Goal: Book appointment/travel/reservation

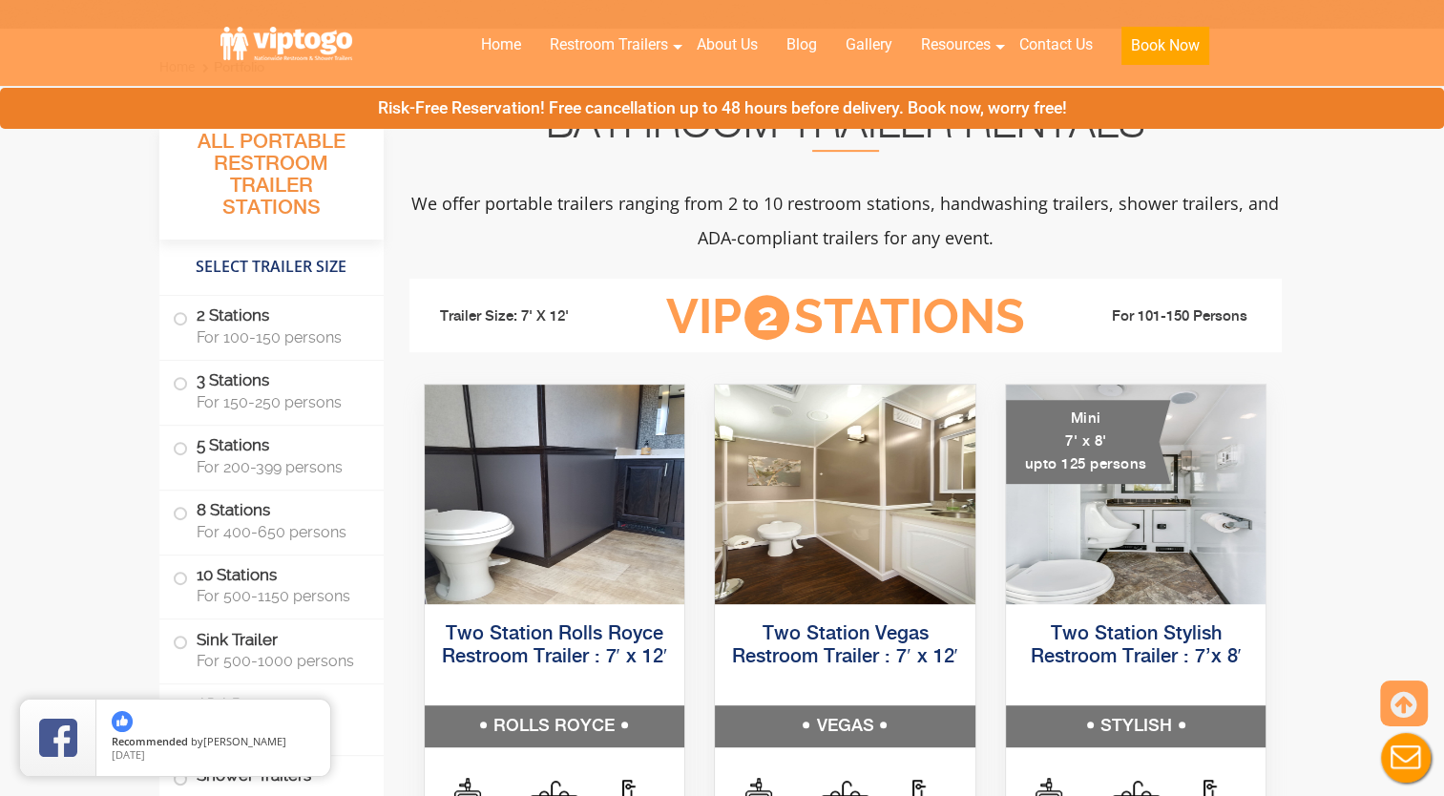
scroll to position [763, 0]
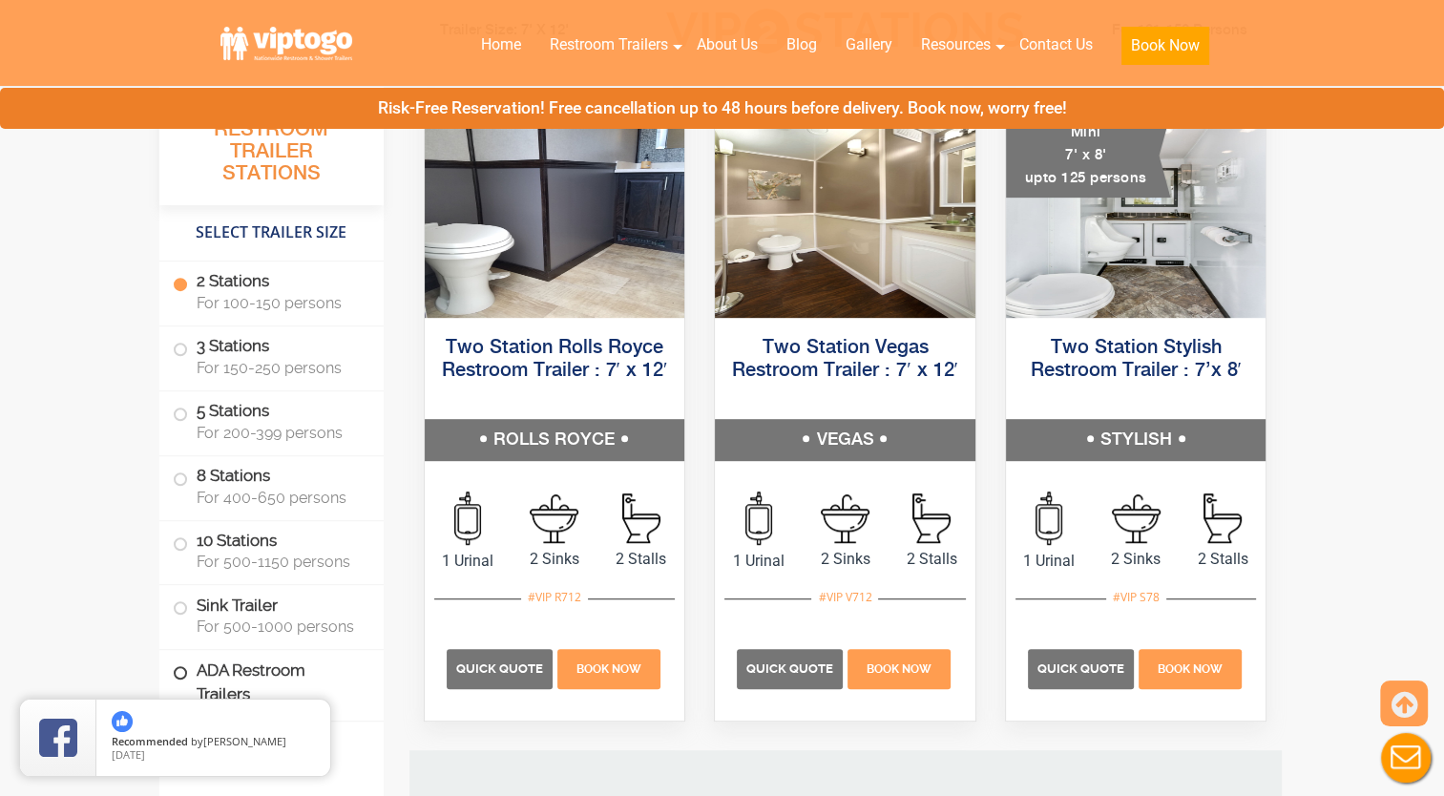
click at [289, 668] on label "ADA Restroom Trailers" at bounding box center [272, 682] width 198 height 65
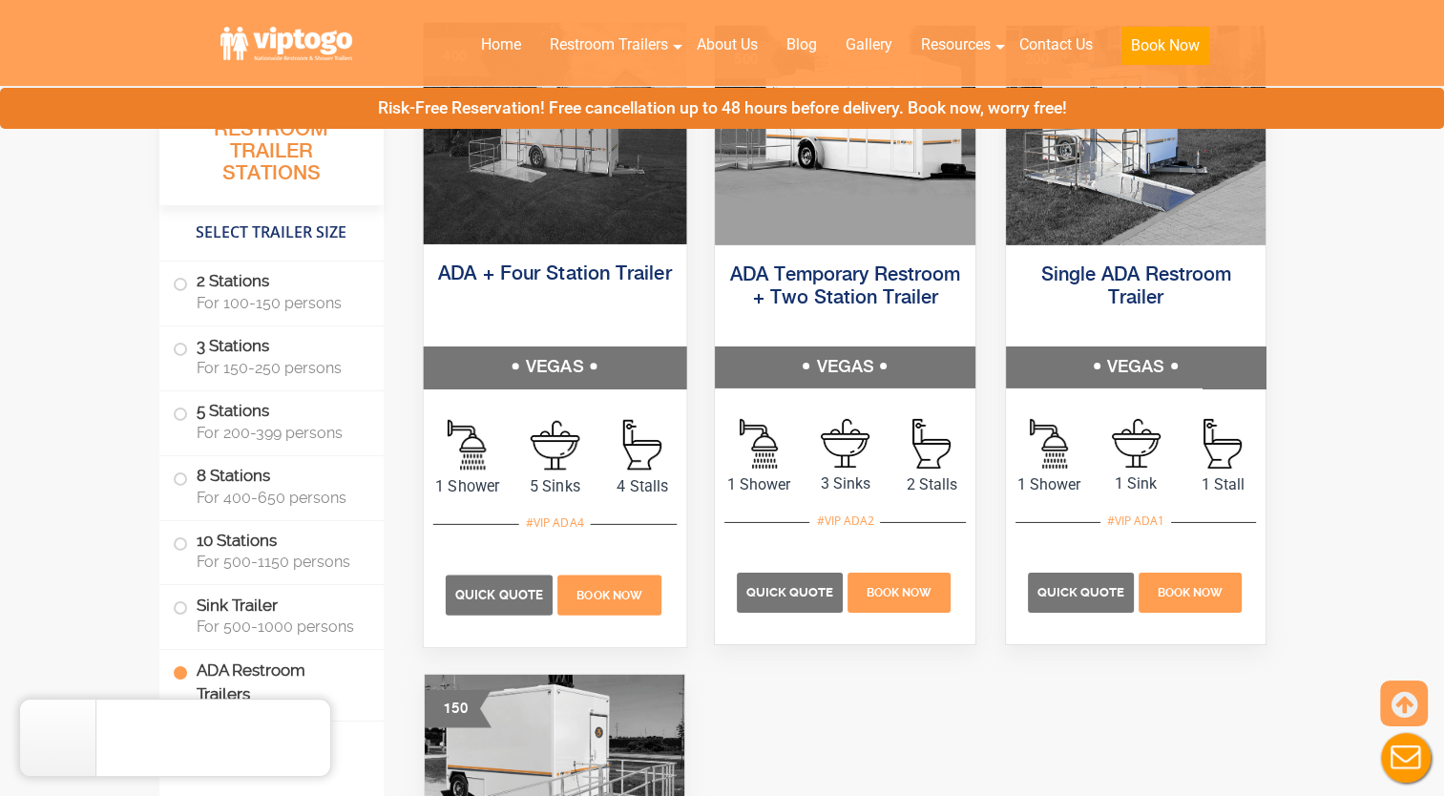
scroll to position [6037, 0]
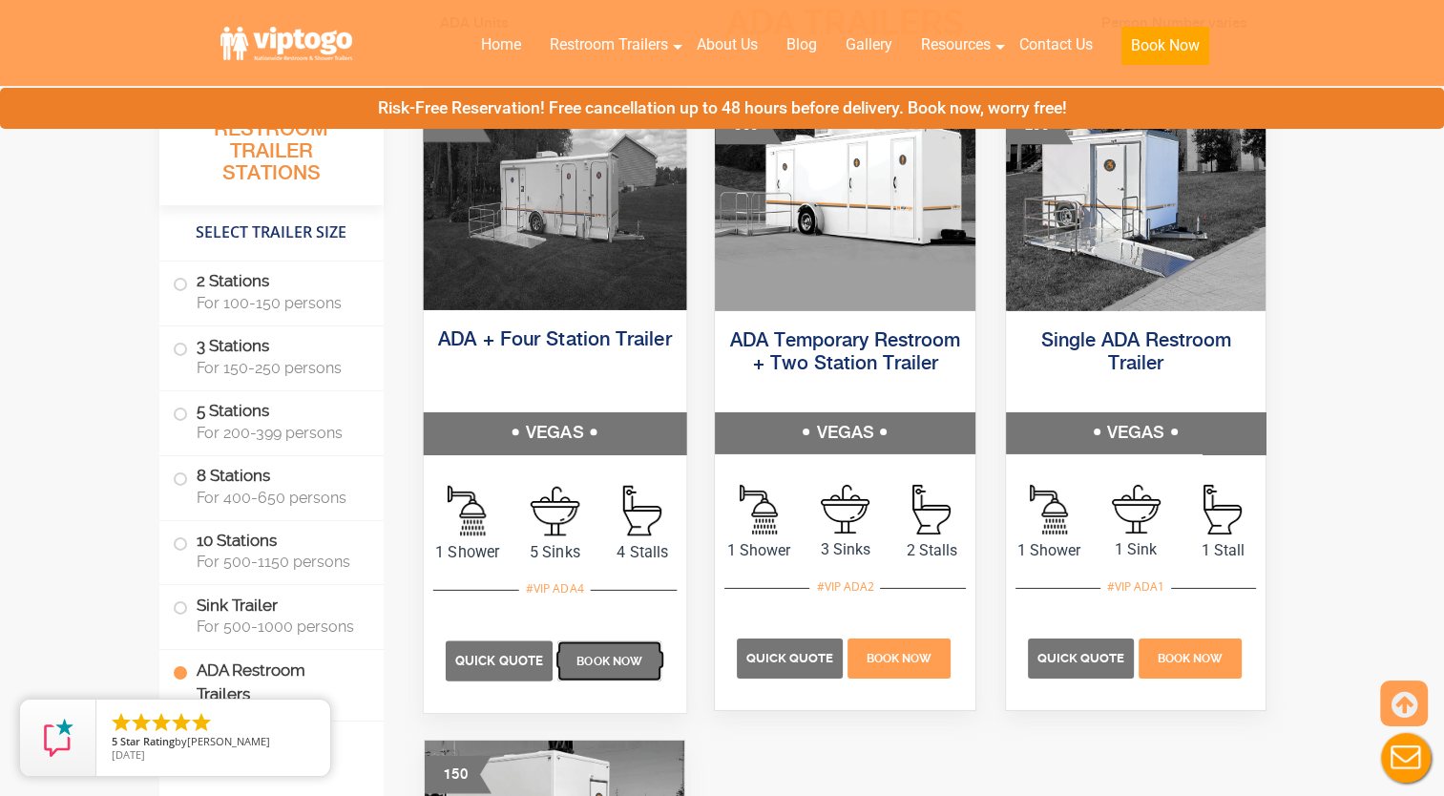
click at [603, 654] on span "Book Now" at bounding box center [609, 660] width 66 height 13
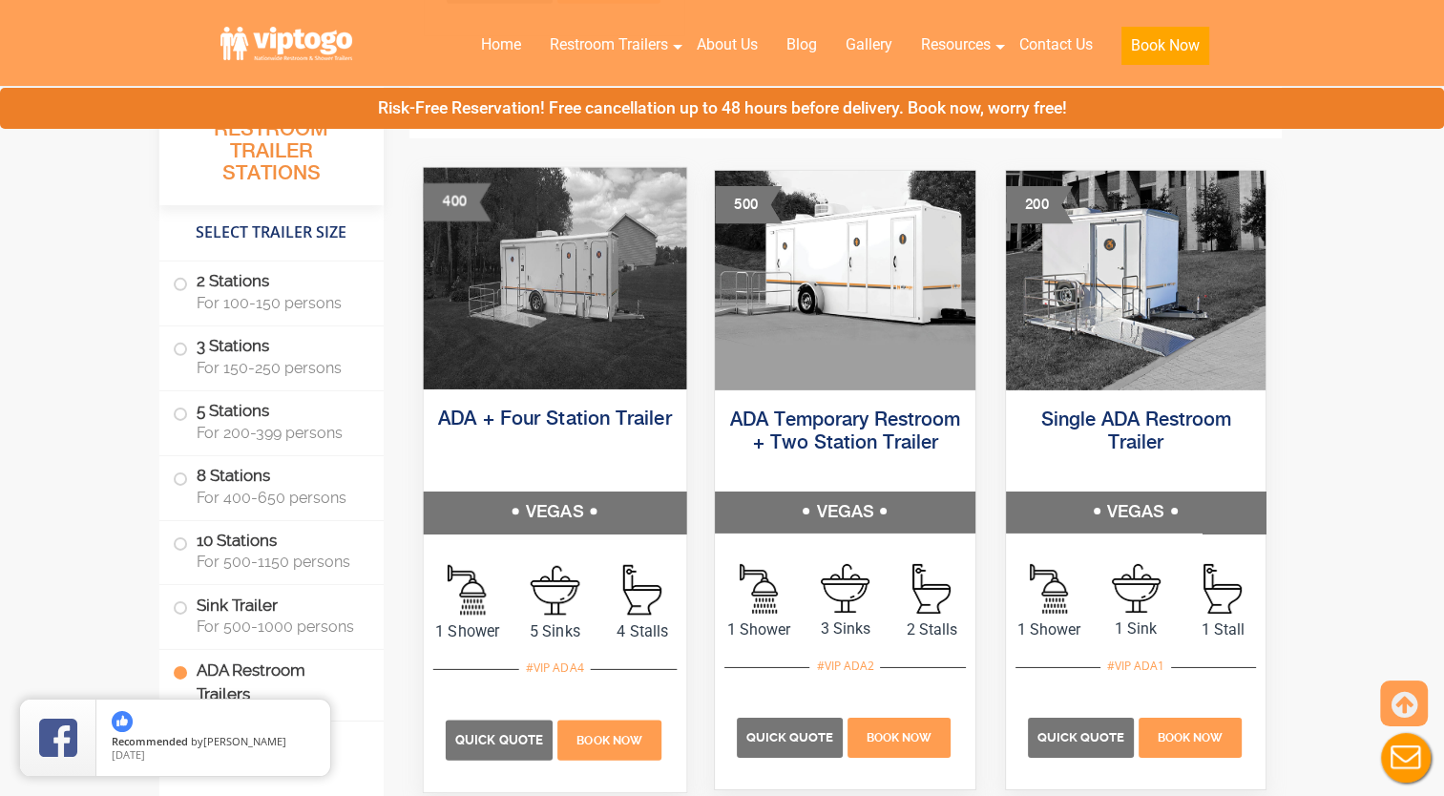
scroll to position [5941, 0]
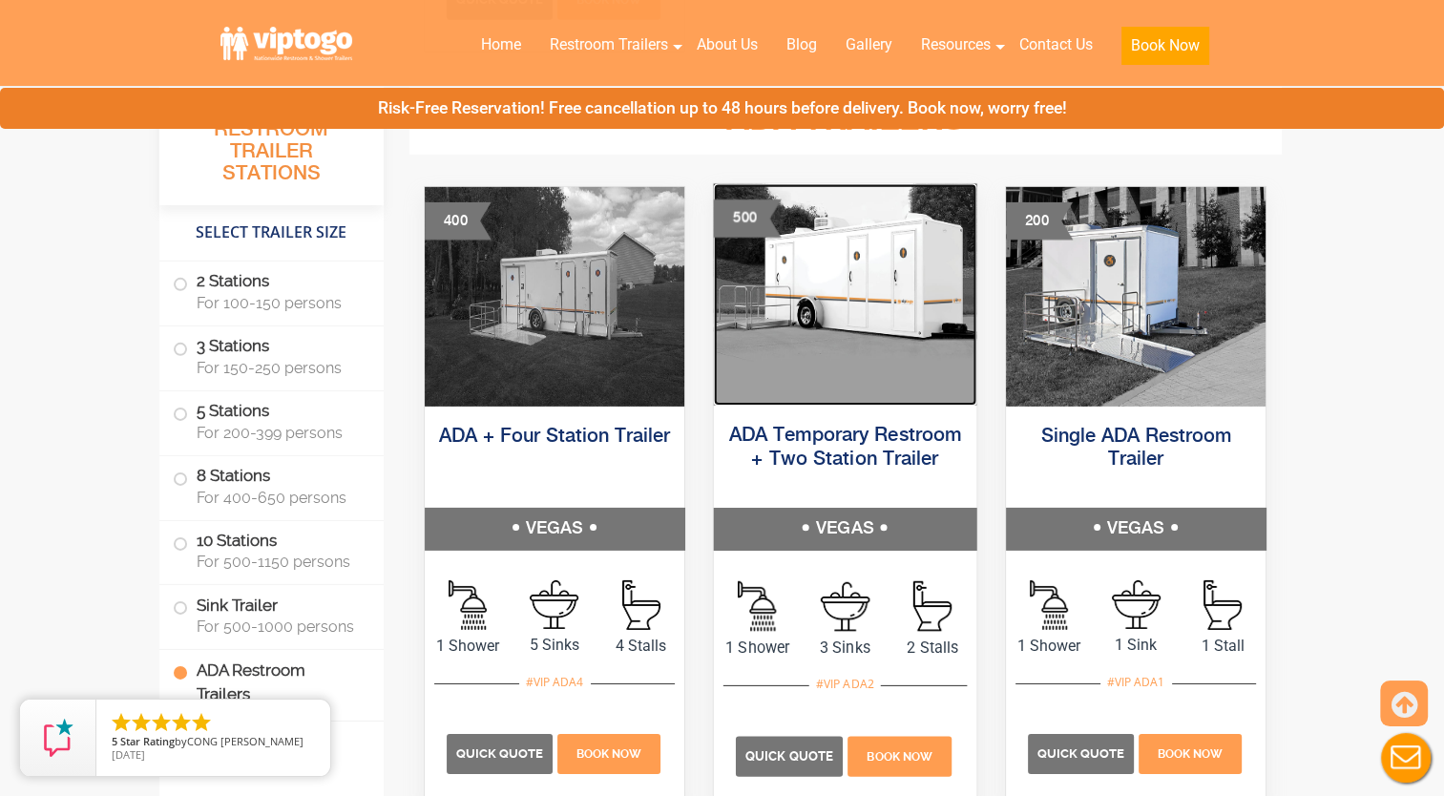
click at [829, 389] on img at bounding box center [845, 293] width 262 height 221
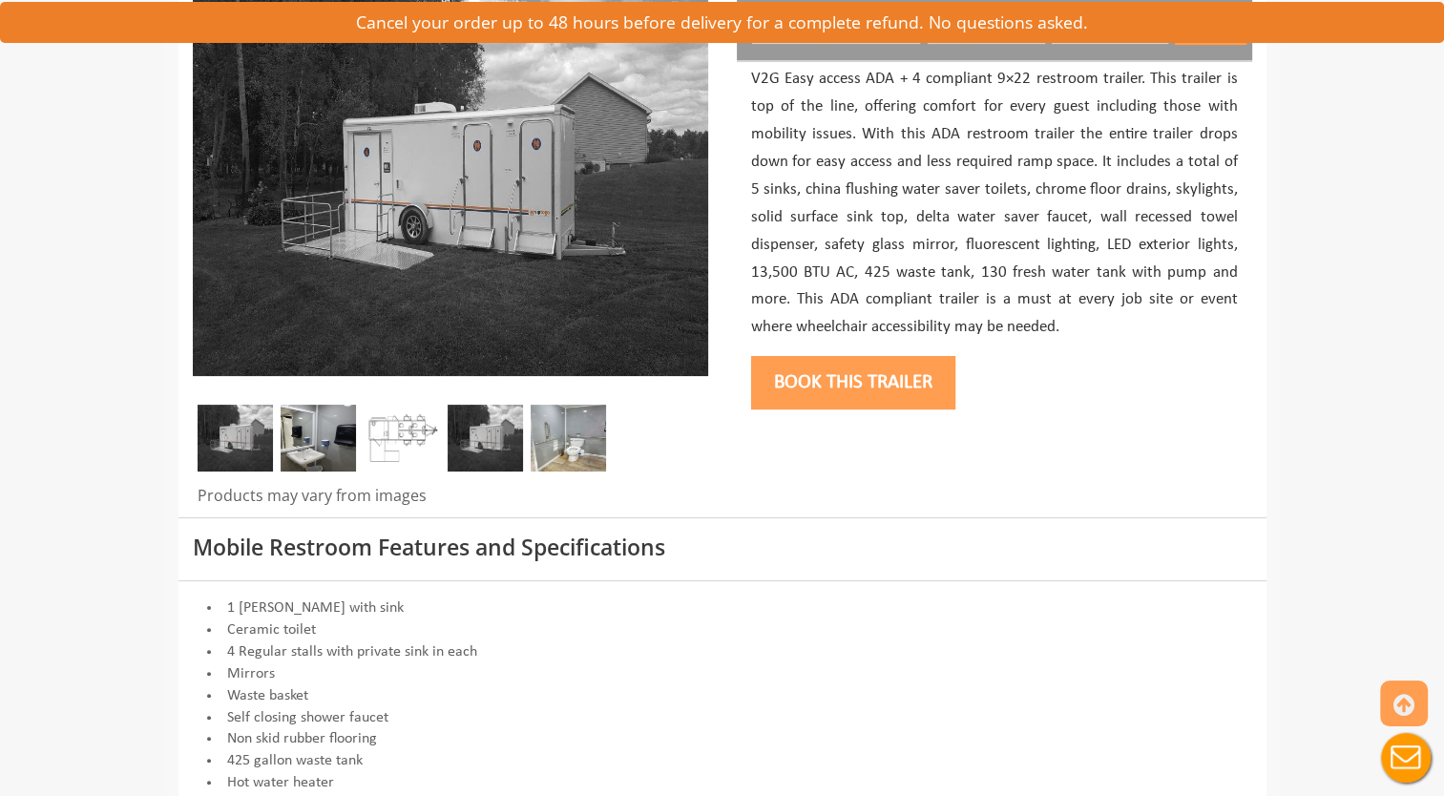
click at [398, 458] on img at bounding box center [402, 438] width 75 height 67
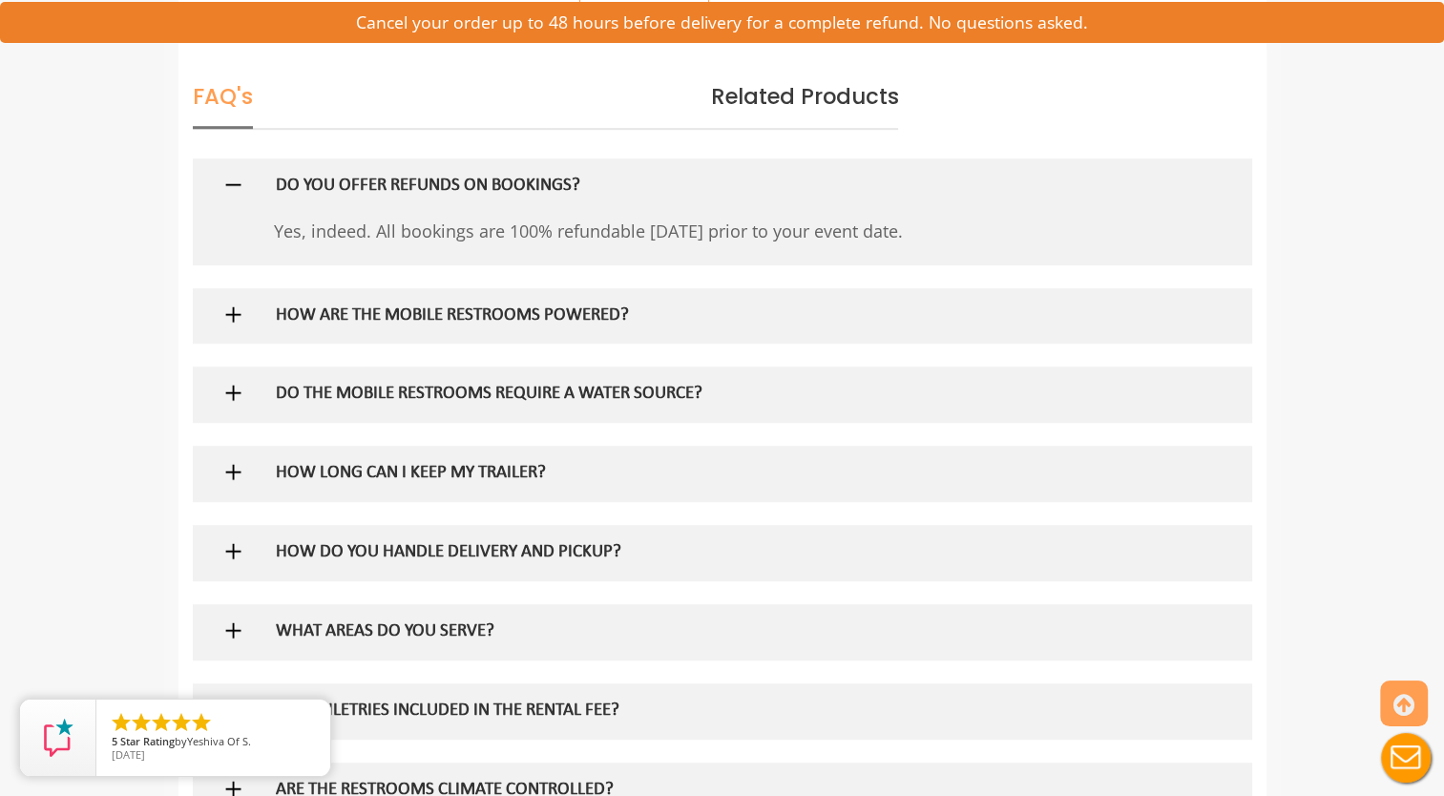
scroll to position [1622, 0]
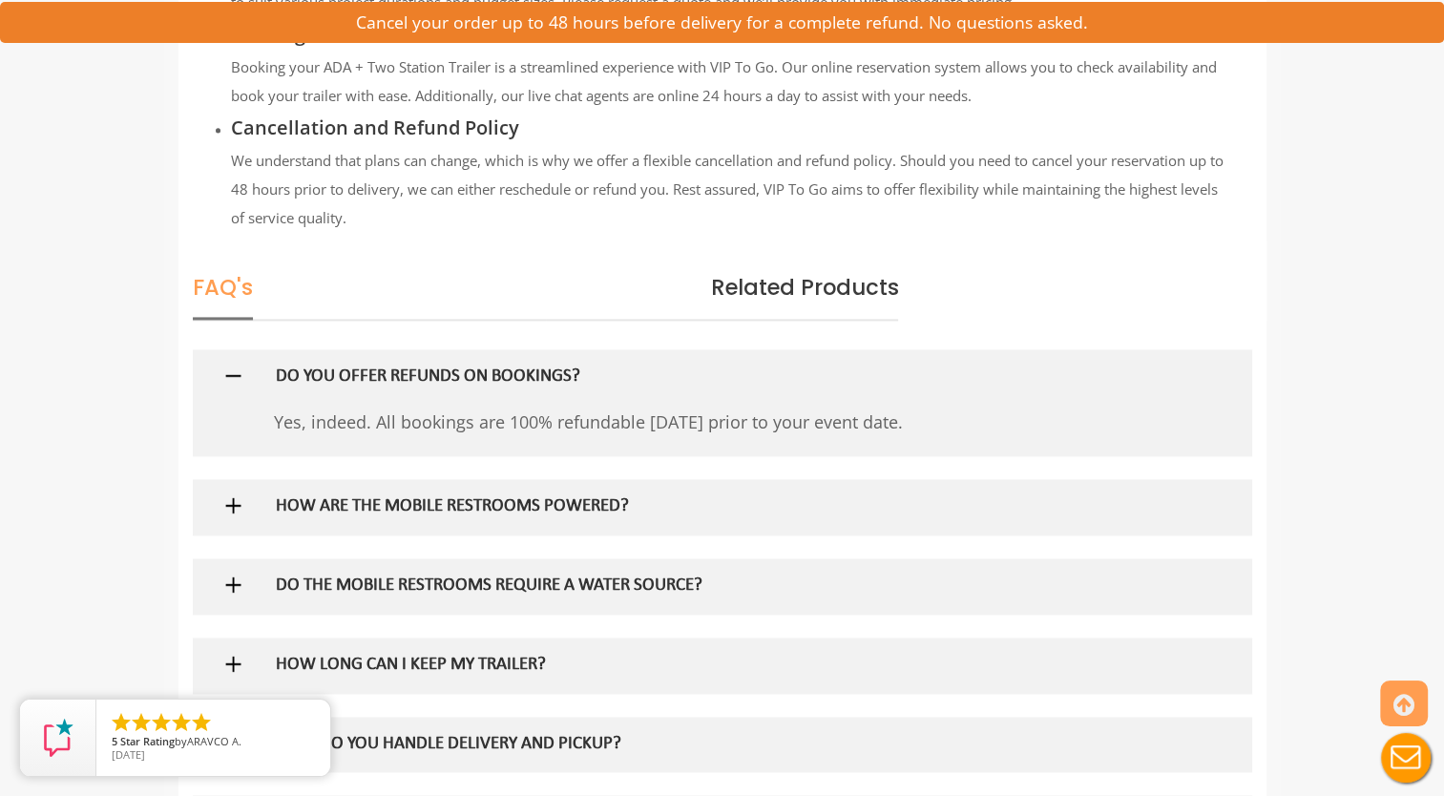
scroll to position [2672, 0]
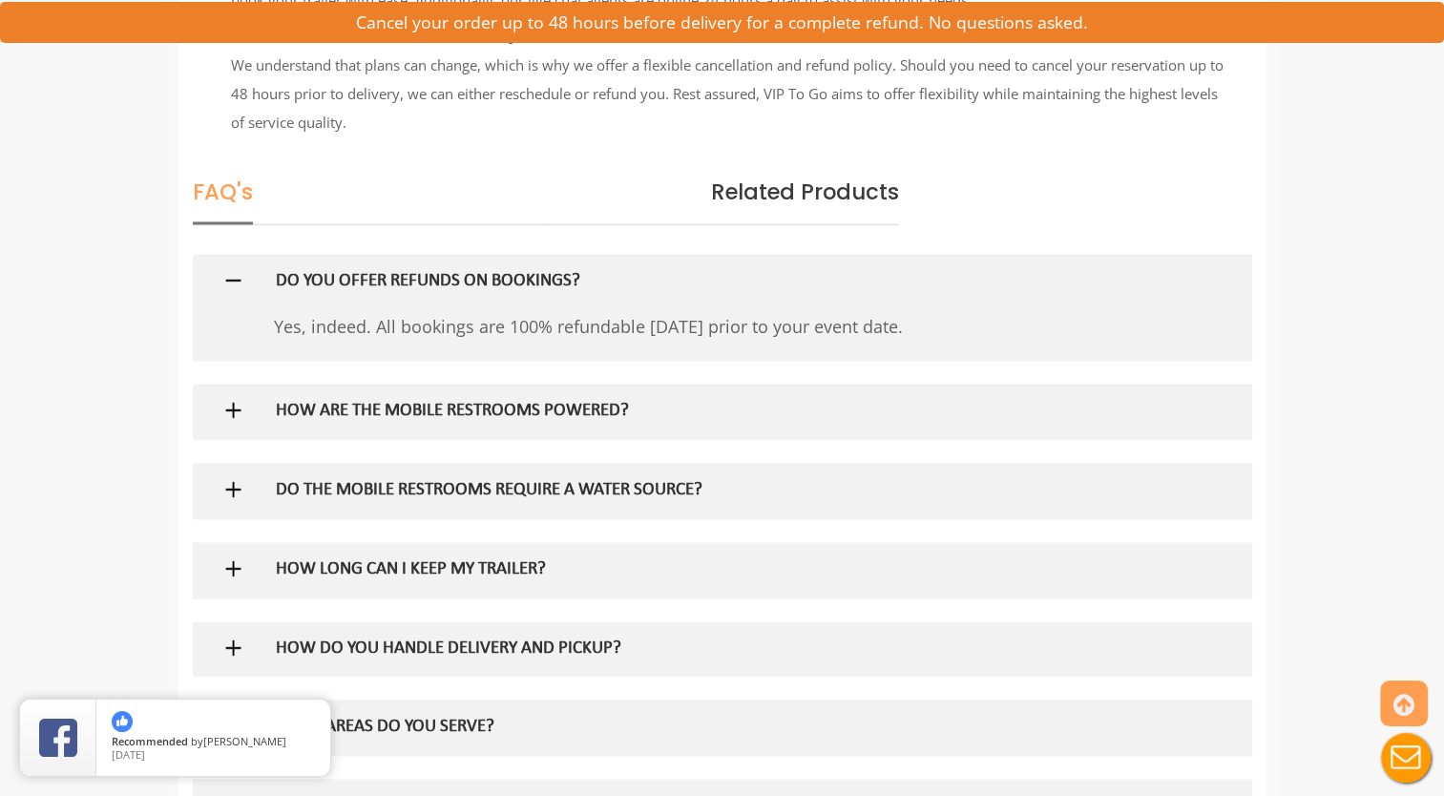
click at [236, 399] on img at bounding box center [233, 410] width 24 height 24
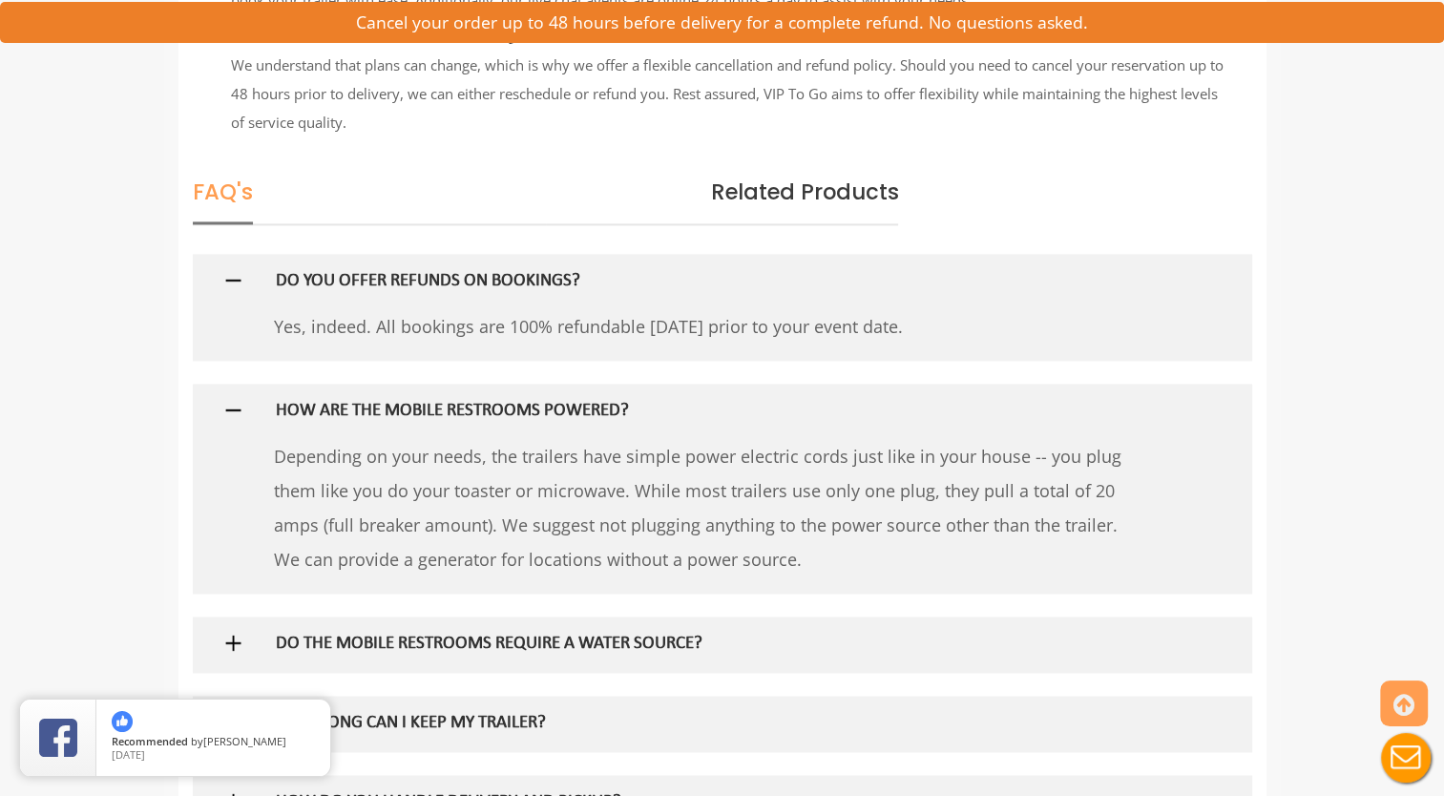
click at [236, 406] on img at bounding box center [233, 410] width 24 height 24
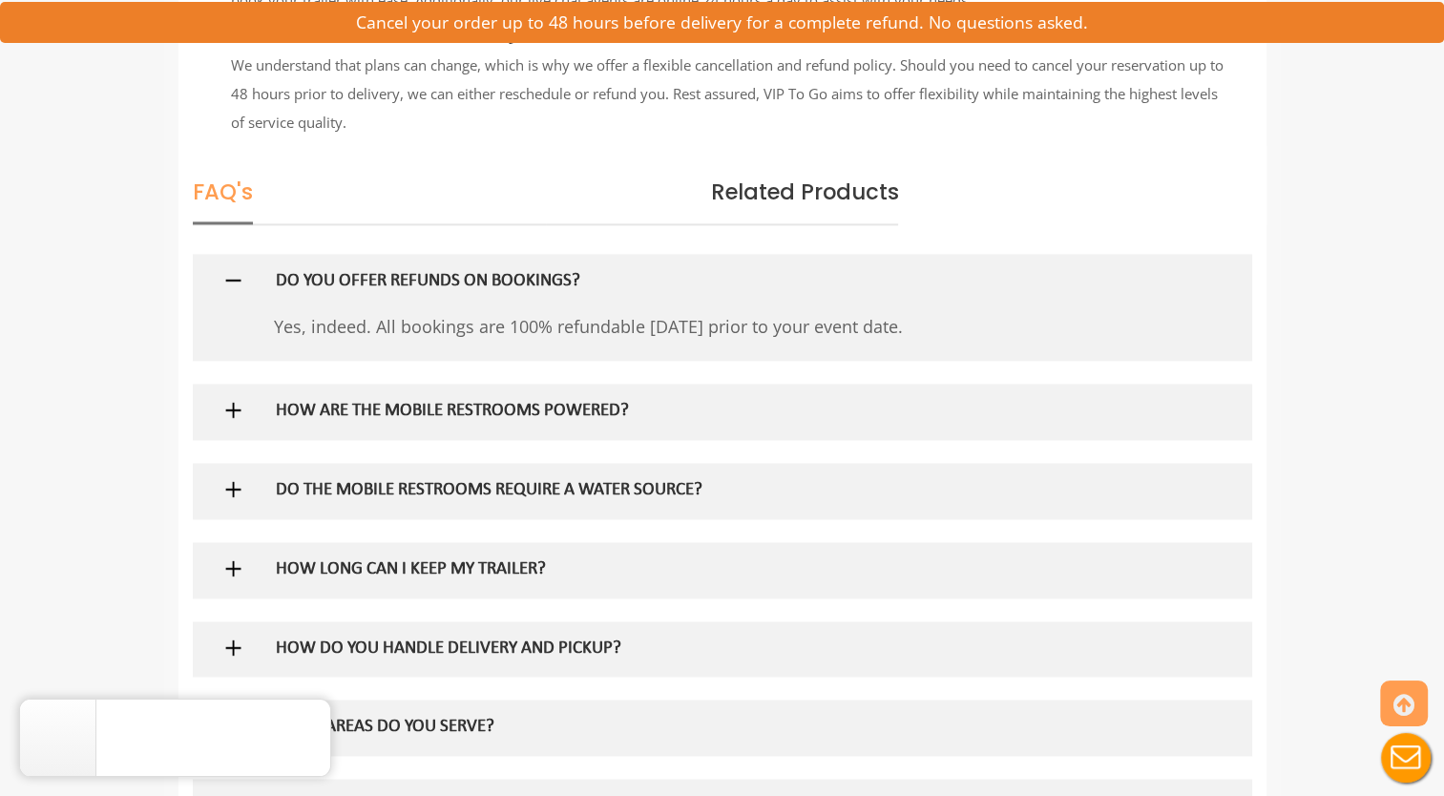
click at [231, 491] on img at bounding box center [233, 489] width 24 height 24
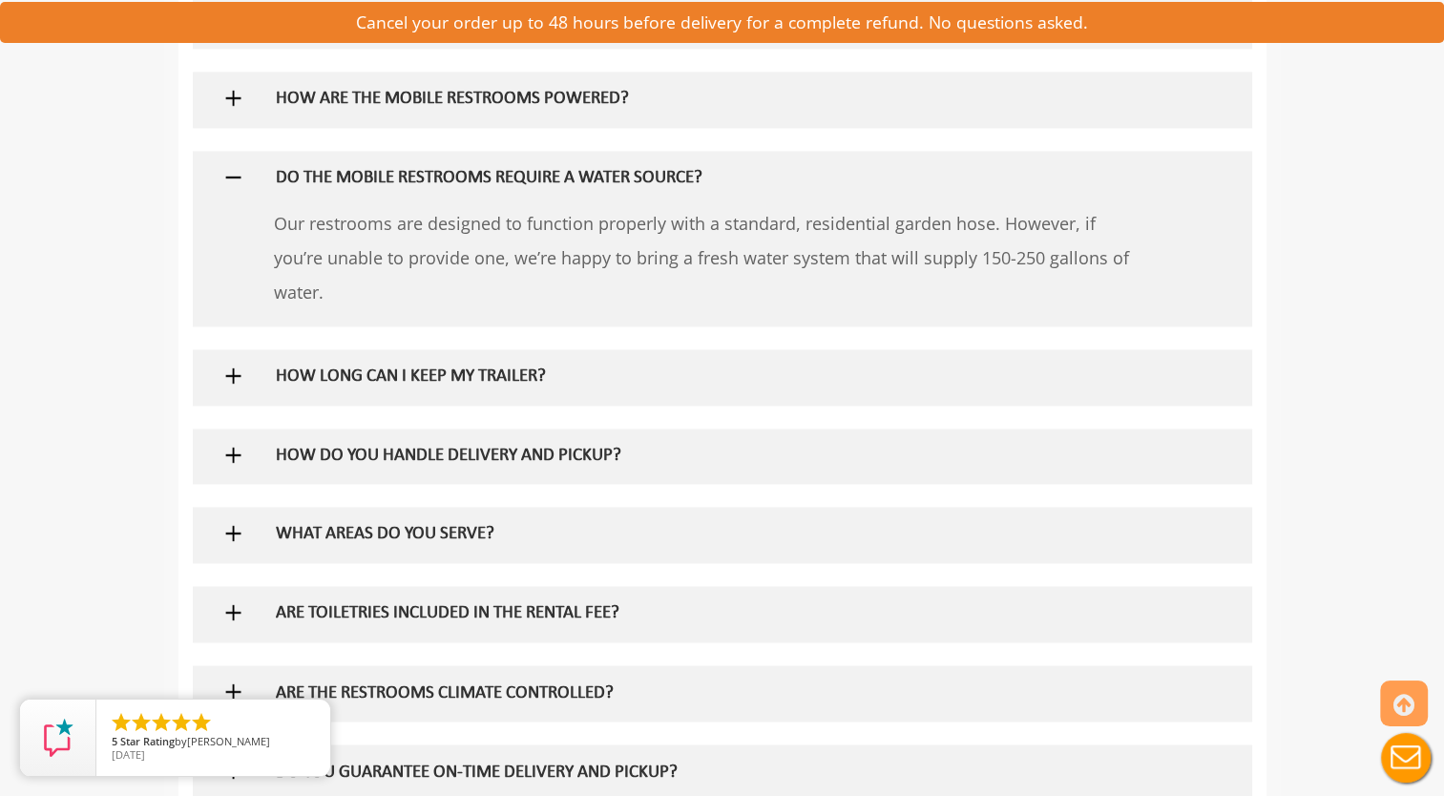
scroll to position [3054, 0]
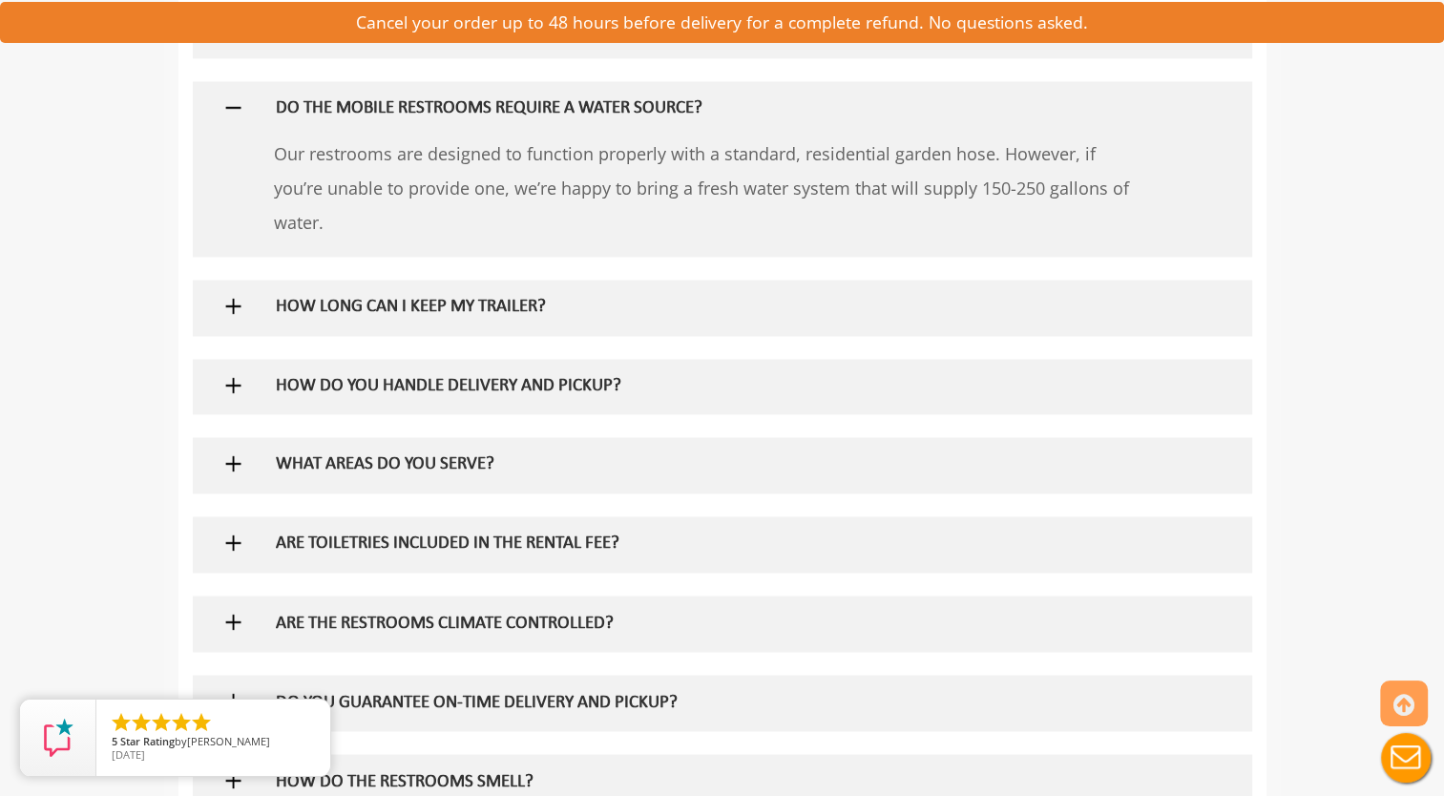
click at [242, 303] on img at bounding box center [233, 306] width 24 height 24
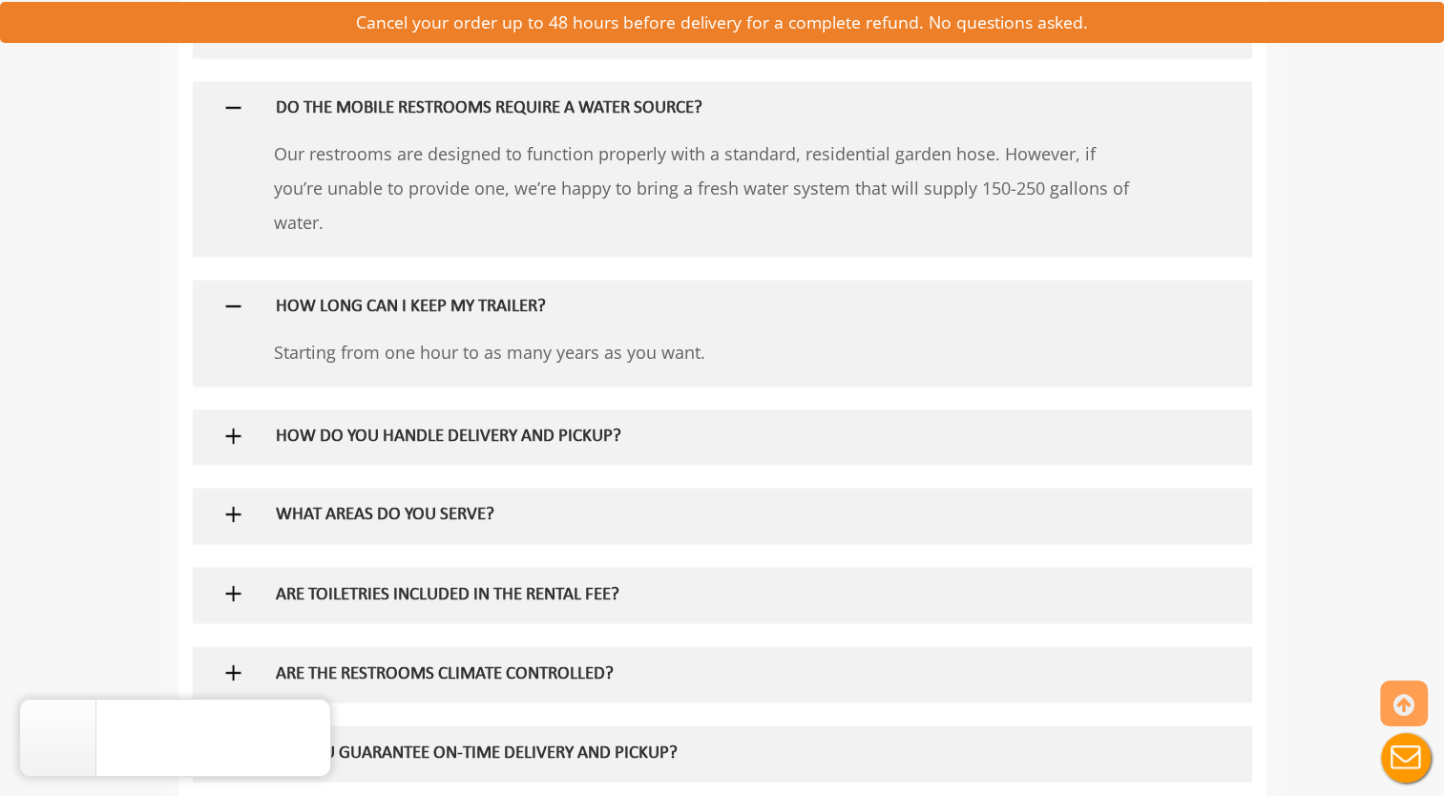
click at [234, 433] on img at bounding box center [233, 436] width 24 height 24
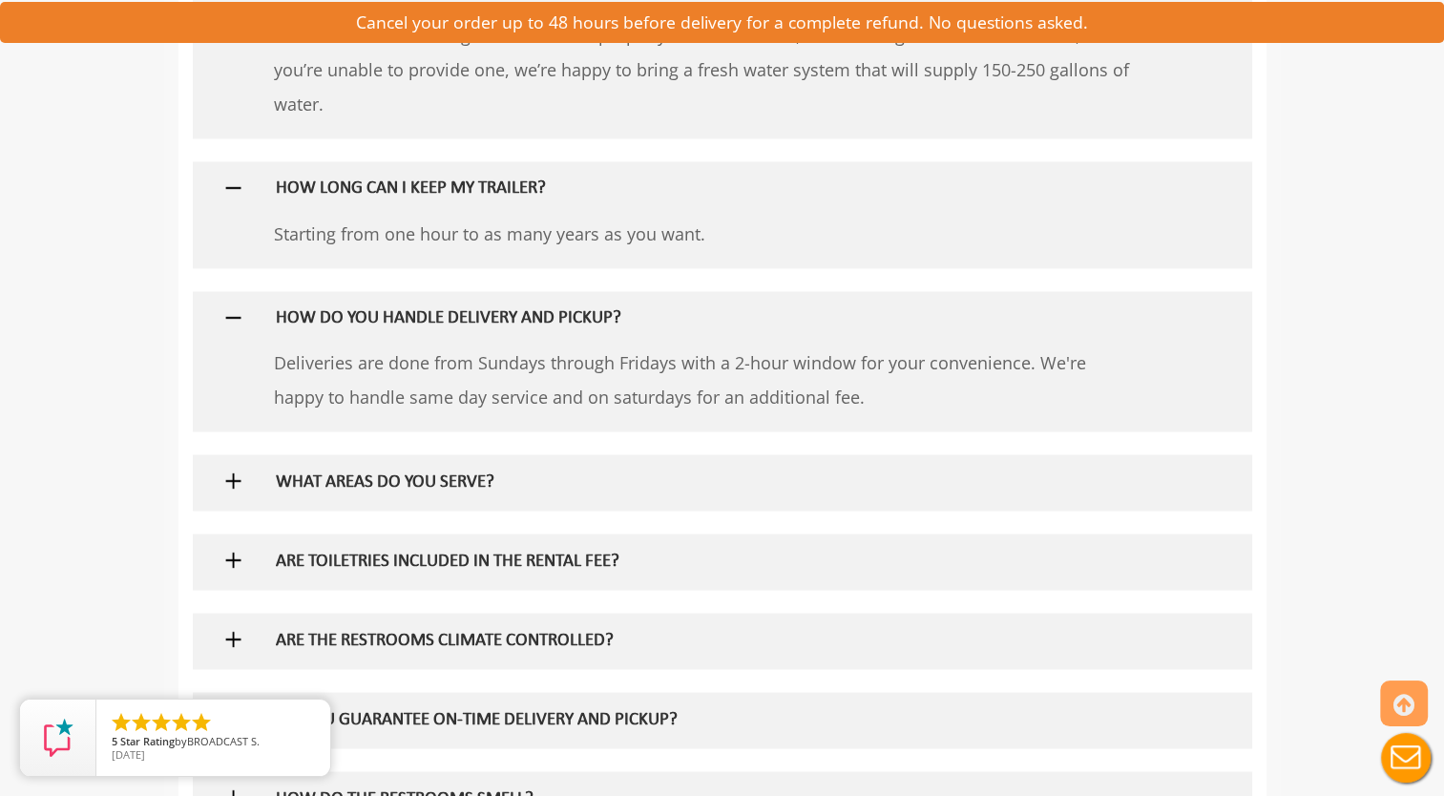
scroll to position [3245, 0]
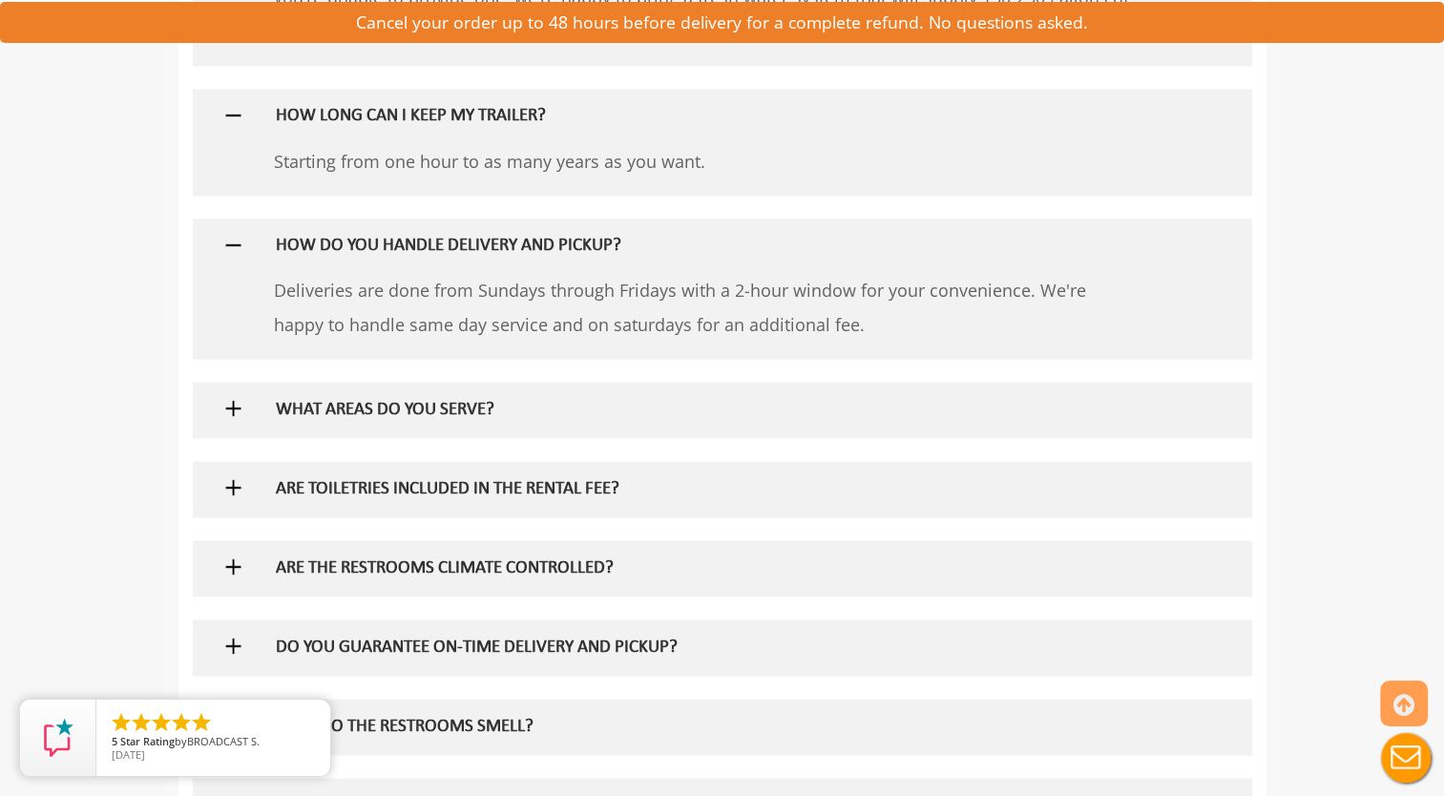
click at [242, 401] on img at bounding box center [233, 408] width 24 height 24
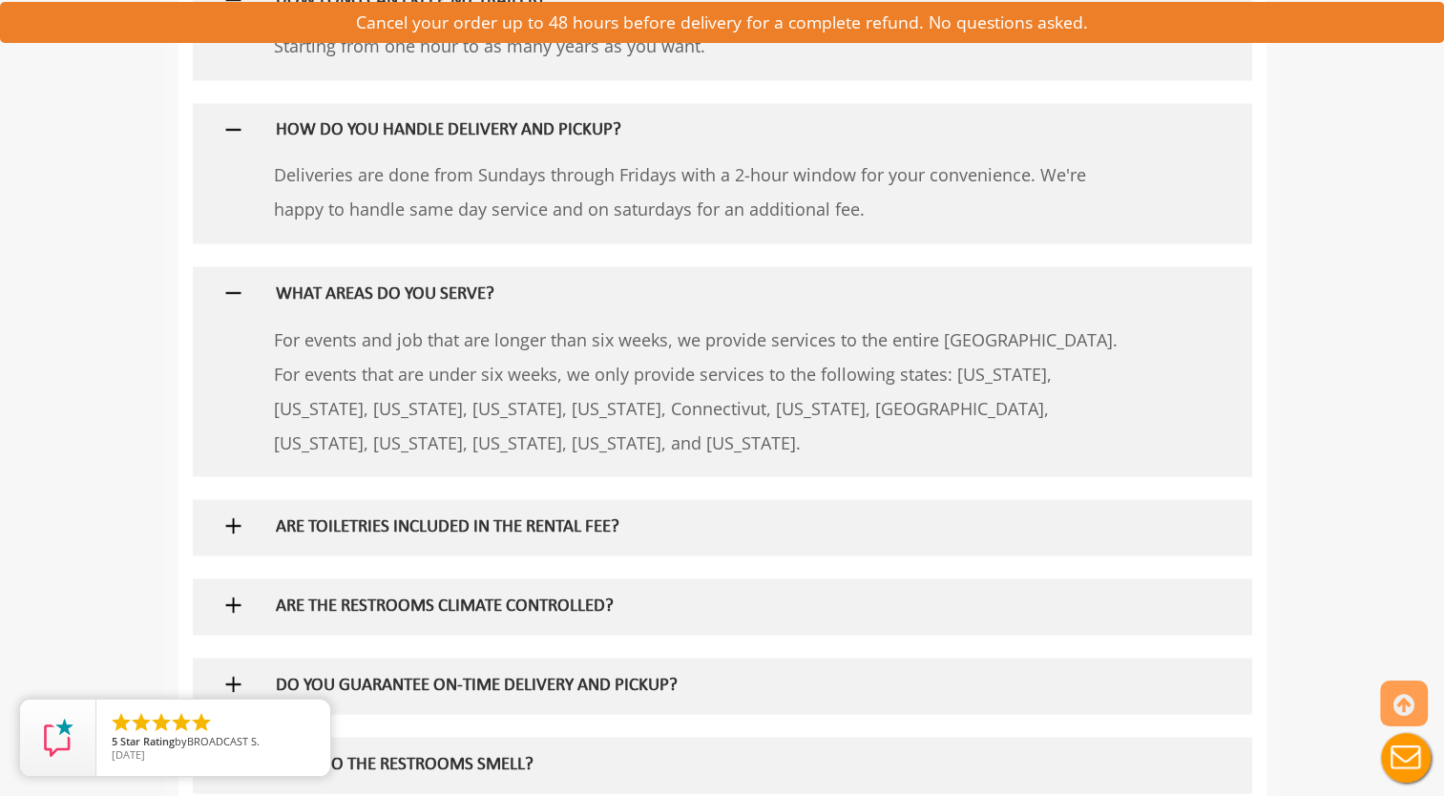
scroll to position [3435, 0]
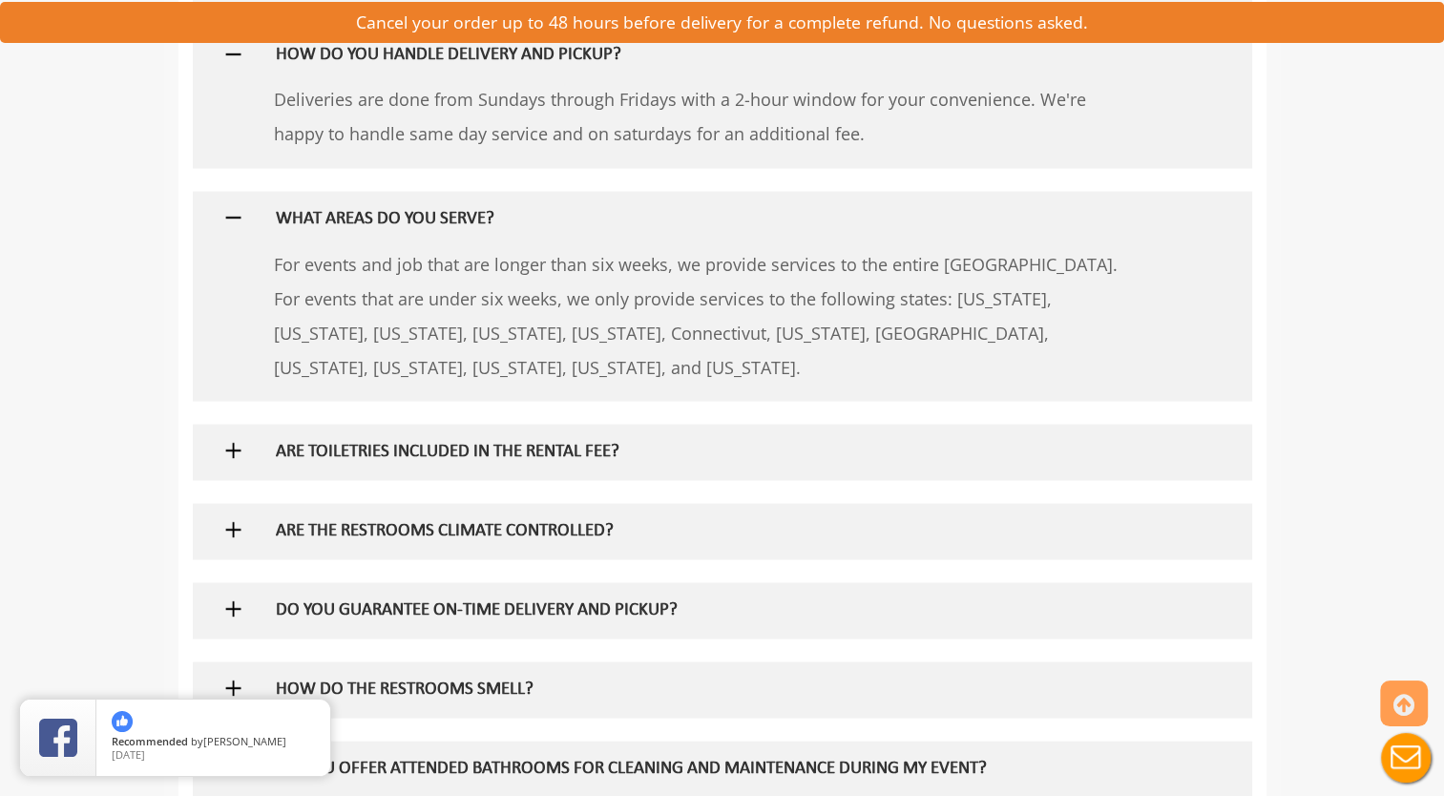
click at [233, 445] on img at bounding box center [233, 450] width 24 height 24
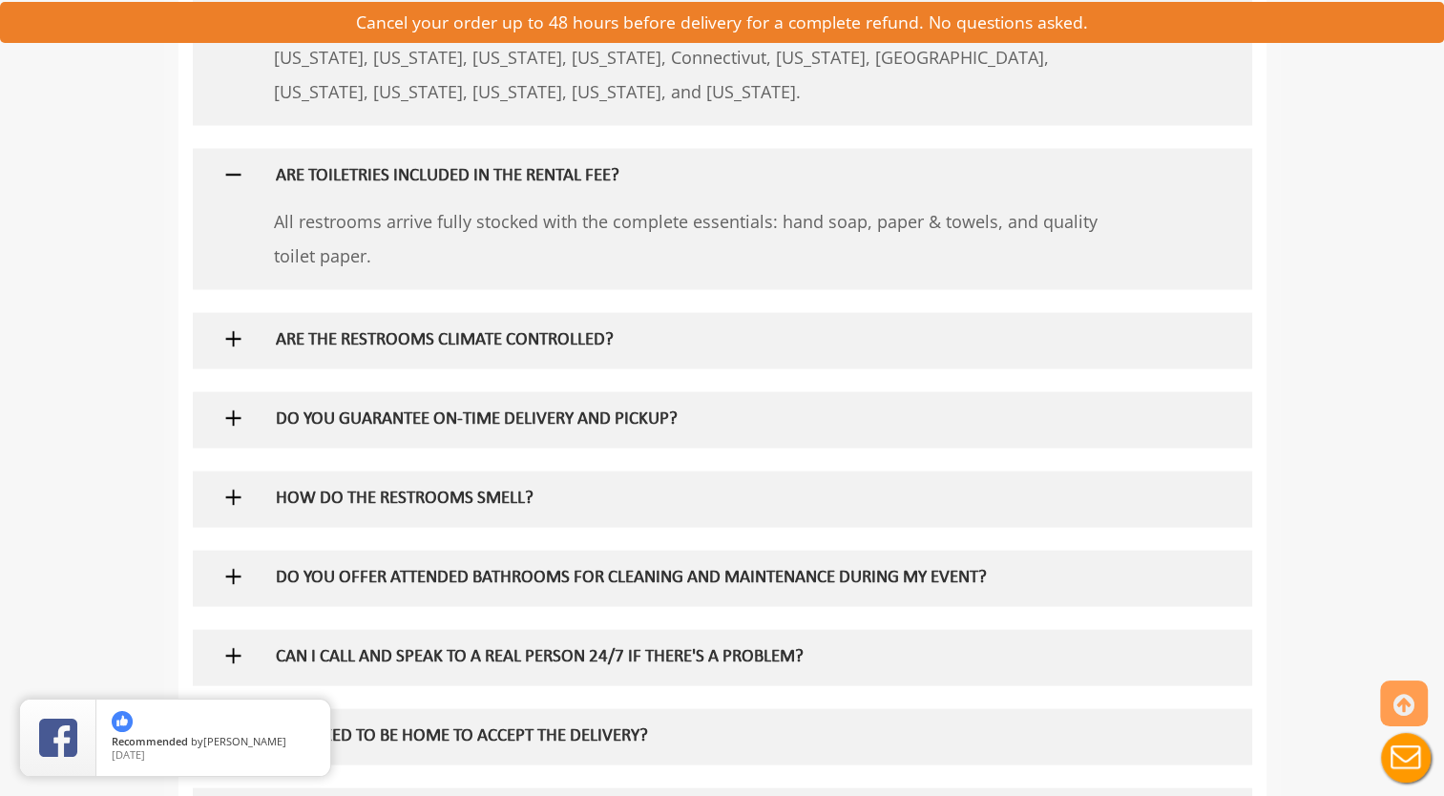
scroll to position [3722, 0]
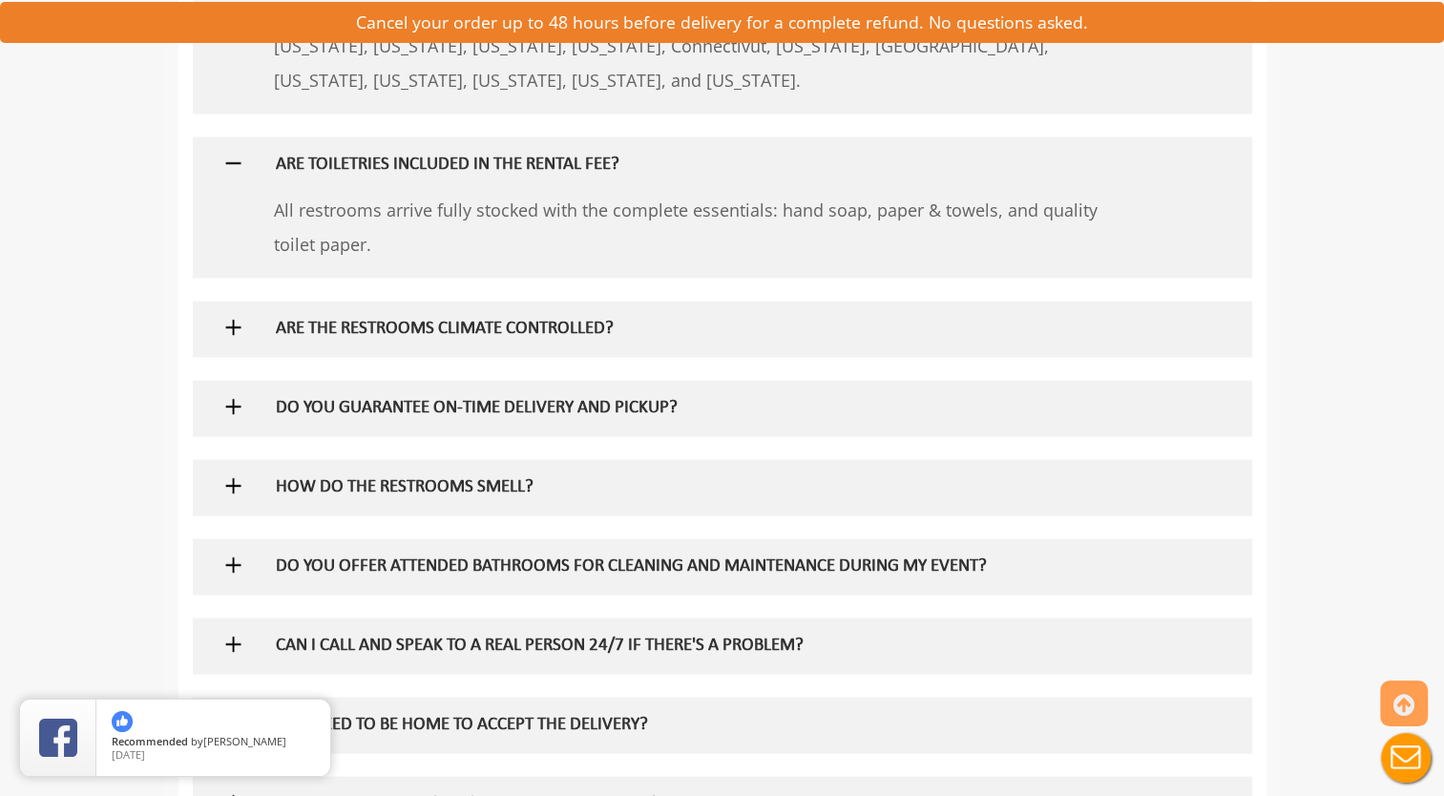
click at [234, 324] on img at bounding box center [233, 328] width 24 height 24
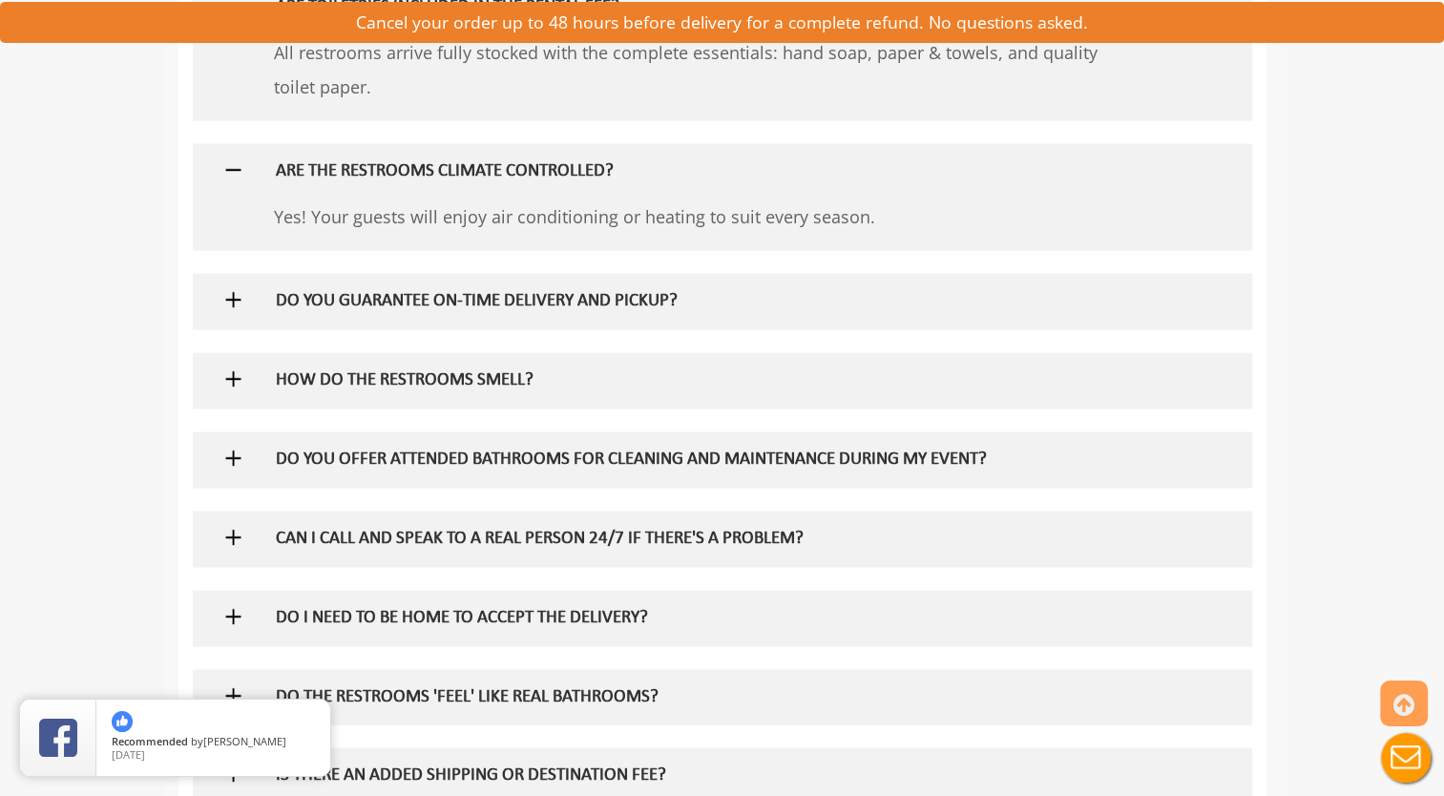
scroll to position [3913, 0]
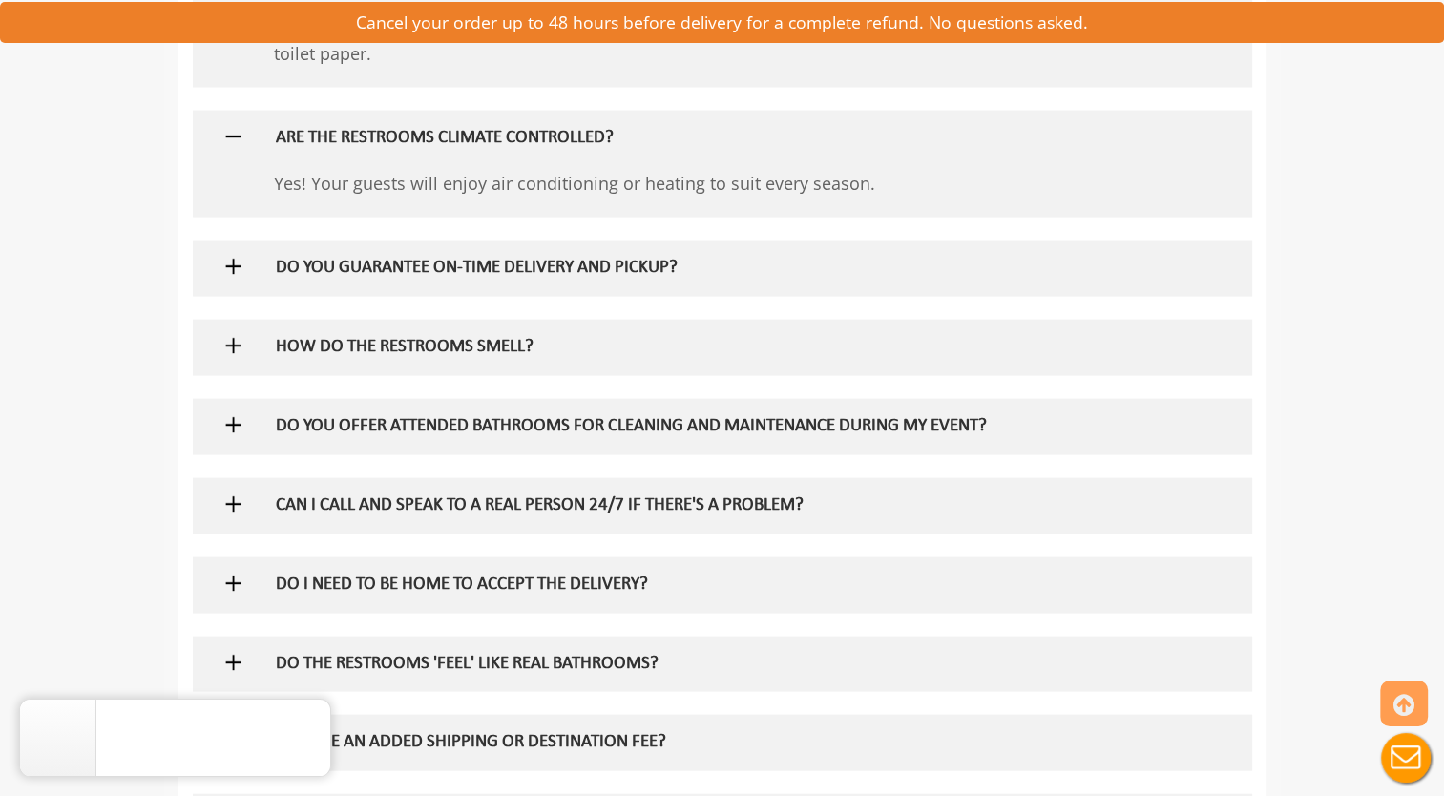
click at [236, 265] on img at bounding box center [233, 267] width 24 height 24
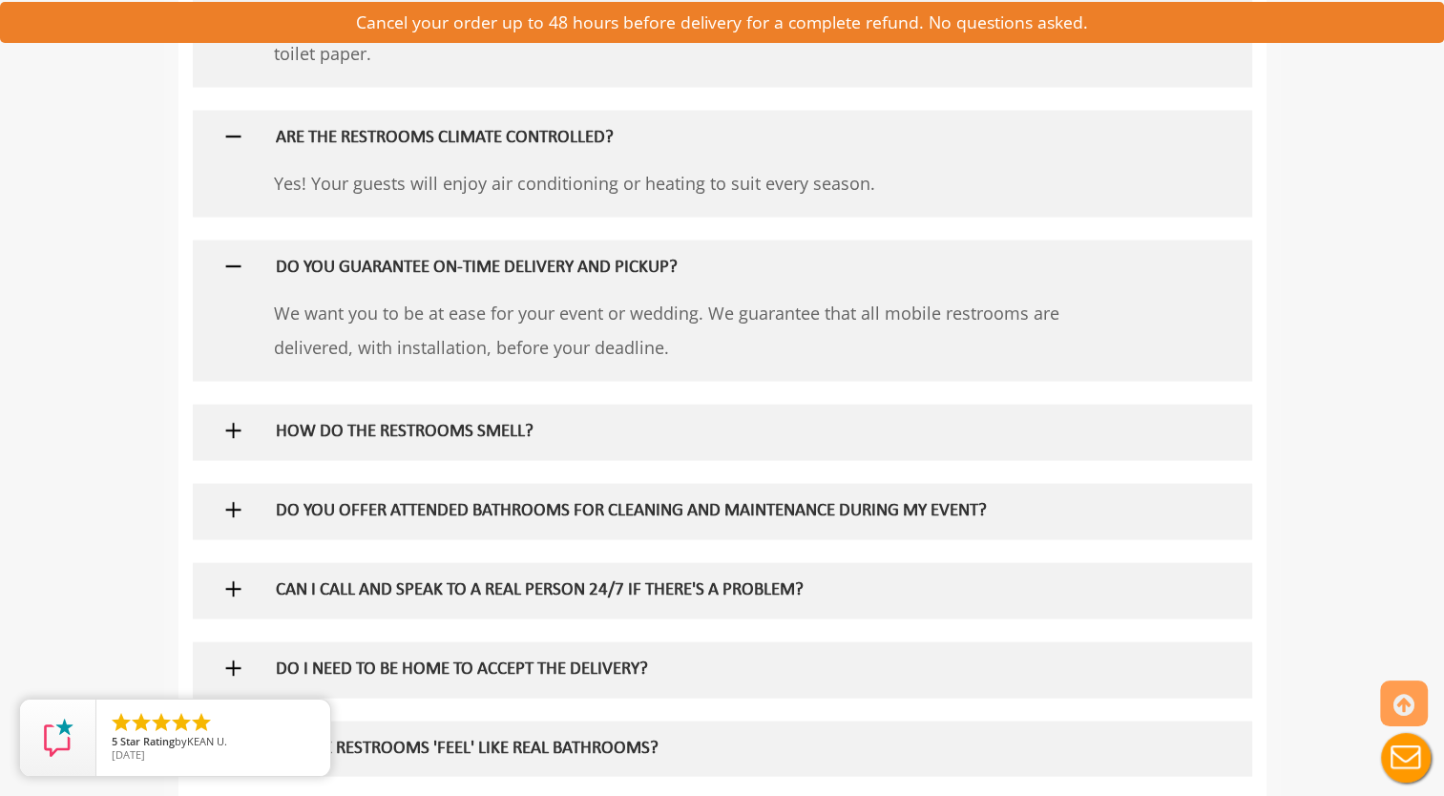
click at [234, 428] on img at bounding box center [233, 431] width 24 height 24
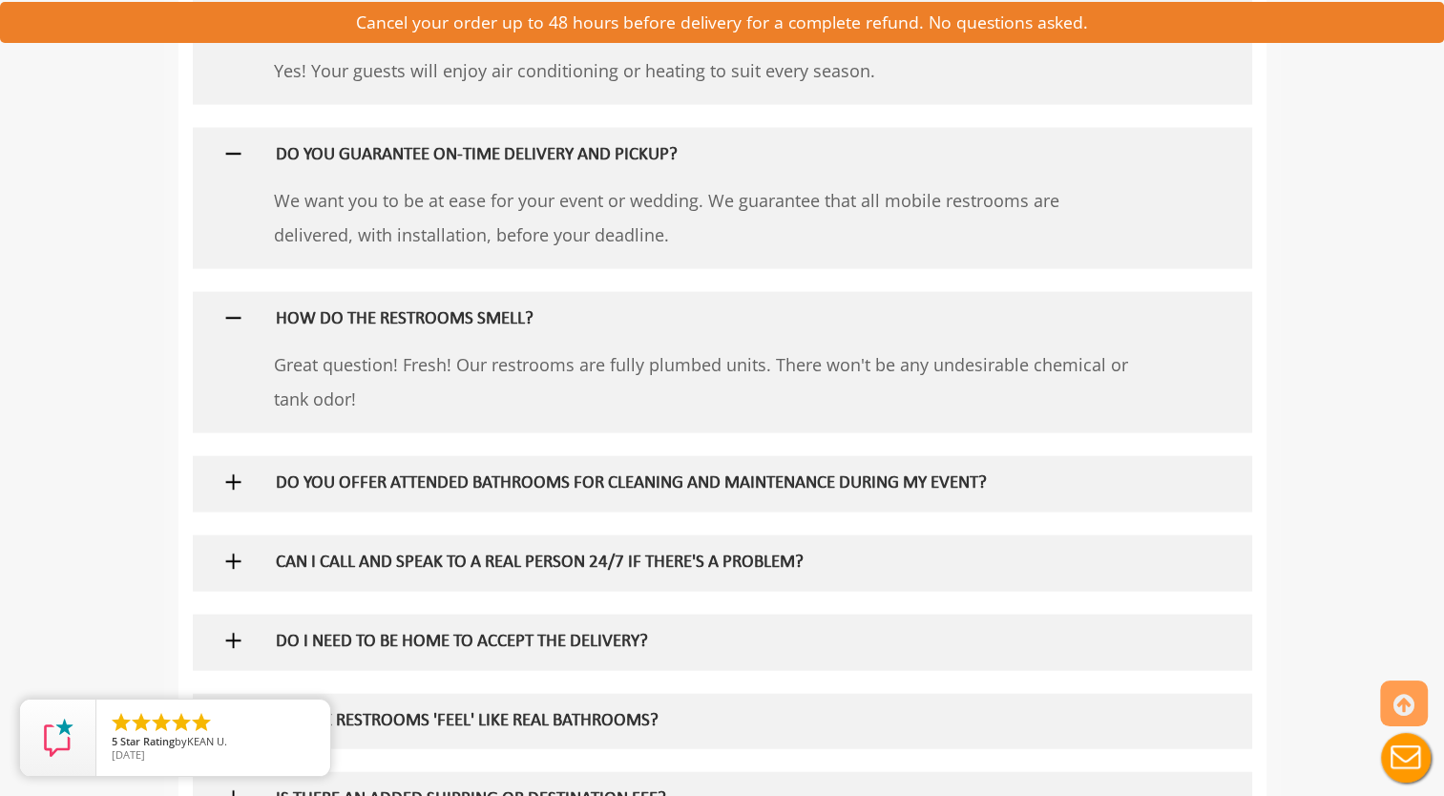
scroll to position [4103, 0]
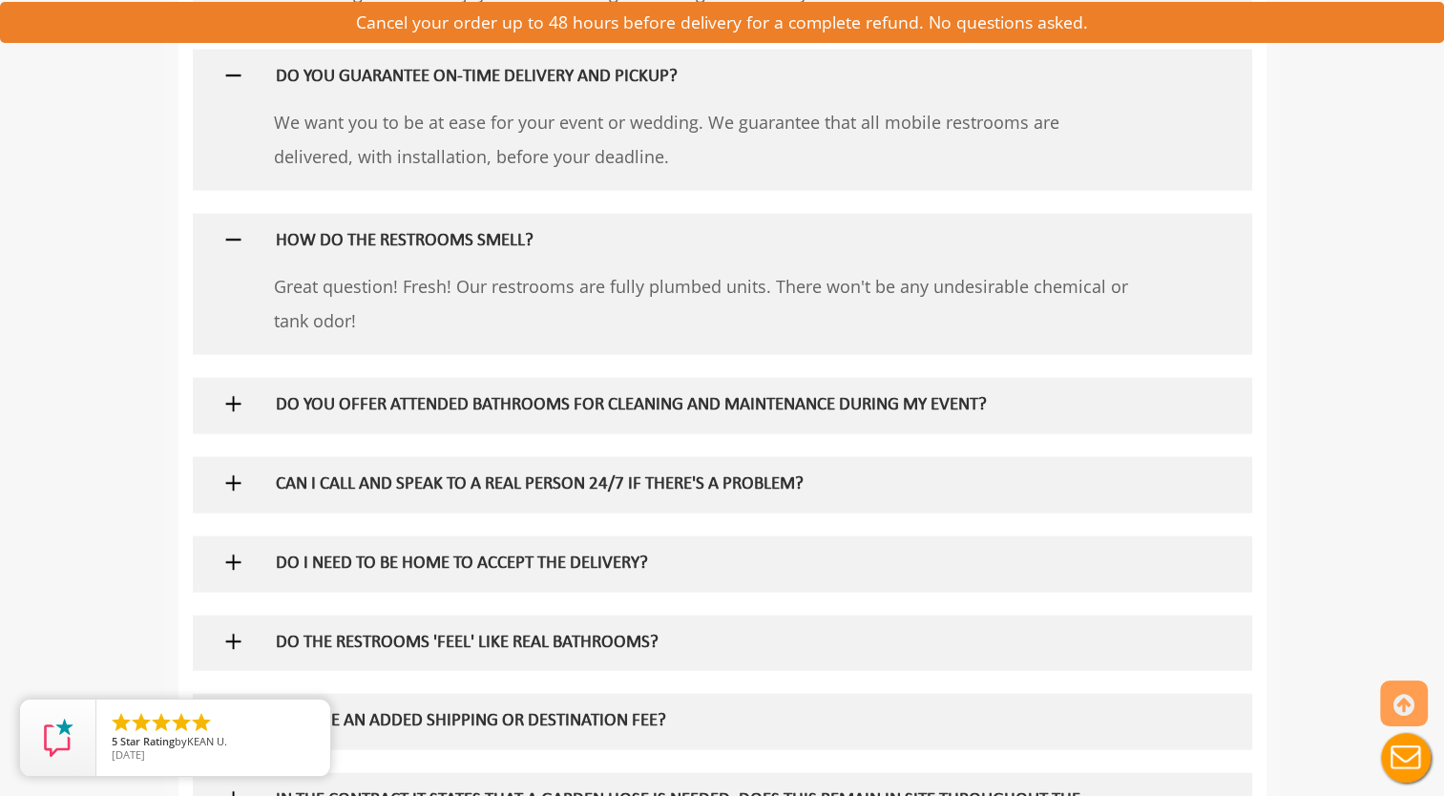
click at [234, 401] on img at bounding box center [233, 404] width 24 height 24
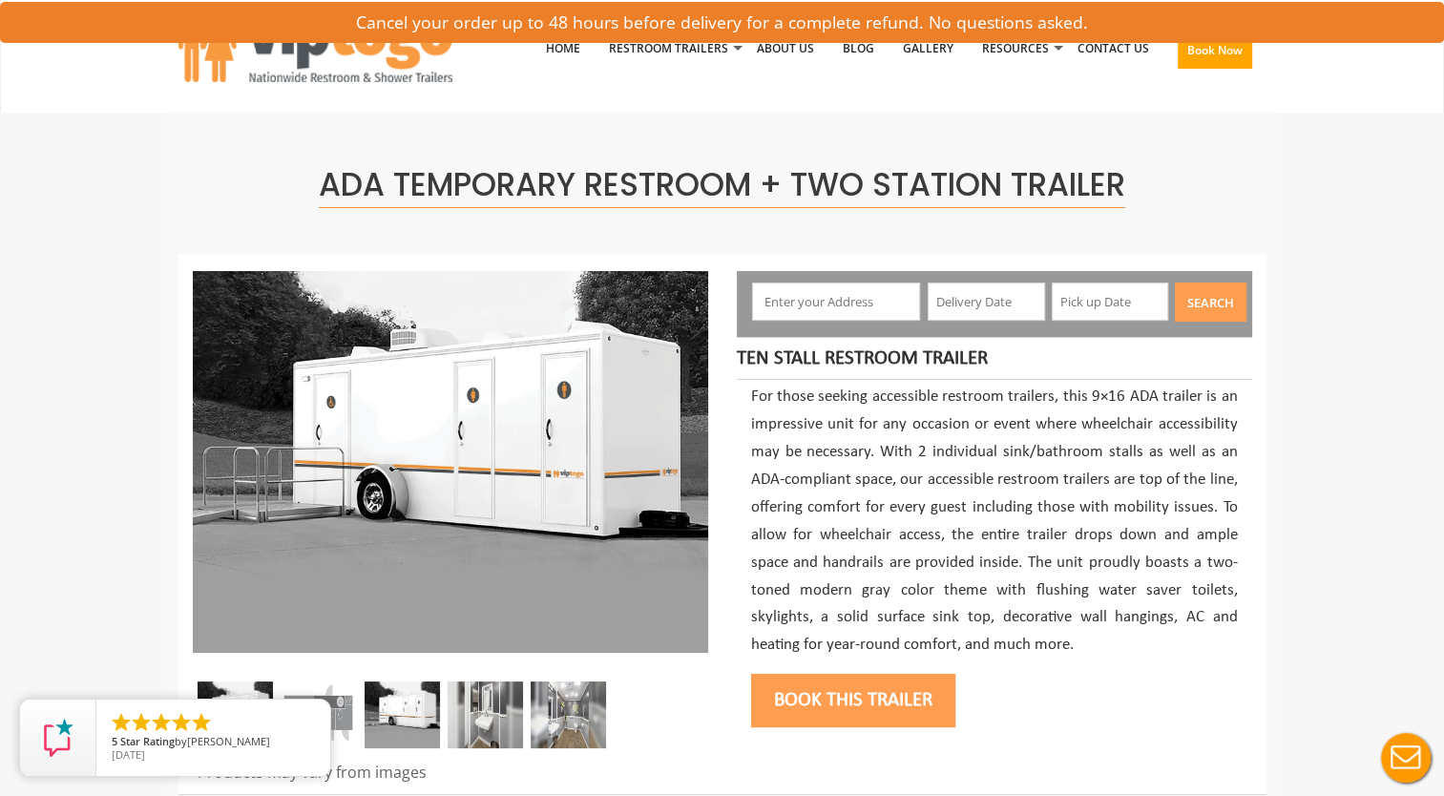
scroll to position [0, 0]
